Goal: Transaction & Acquisition: Purchase product/service

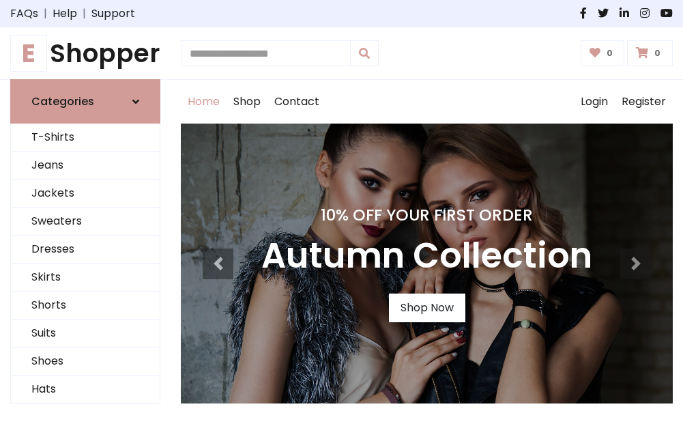
click at [341, 219] on h4 "10% Off Your First Order" at bounding box center [426, 214] width 331 height 19
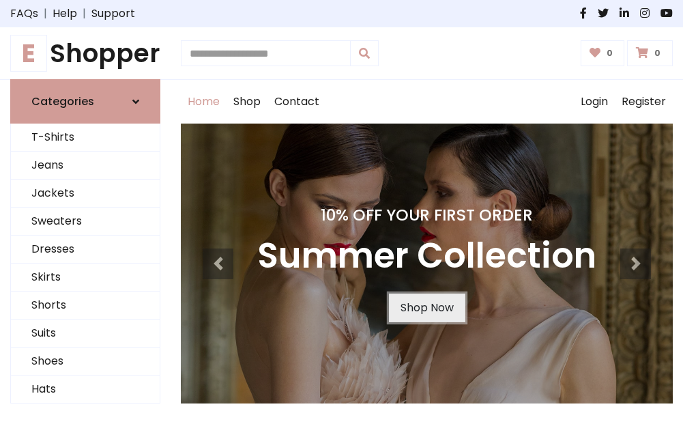
click at [426, 308] on link "Shop Now" at bounding box center [427, 307] width 76 height 29
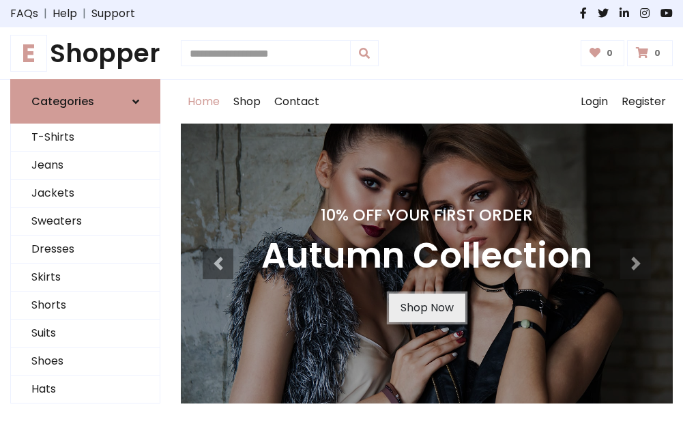
click at [426, 308] on link "Shop Now" at bounding box center [427, 307] width 76 height 29
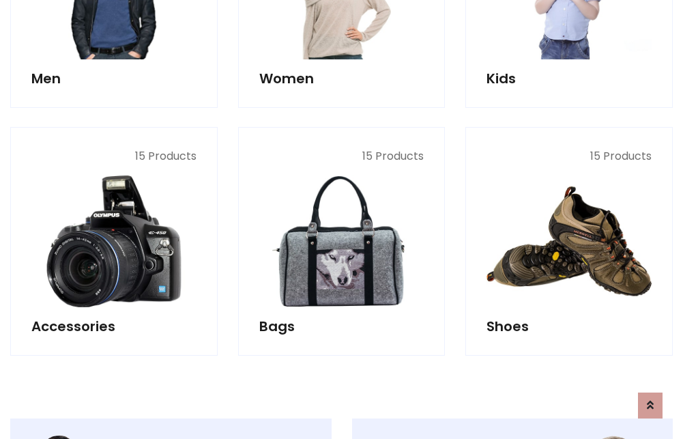
scroll to position [1361, 0]
